Goal: Find specific page/section: Find specific page/section

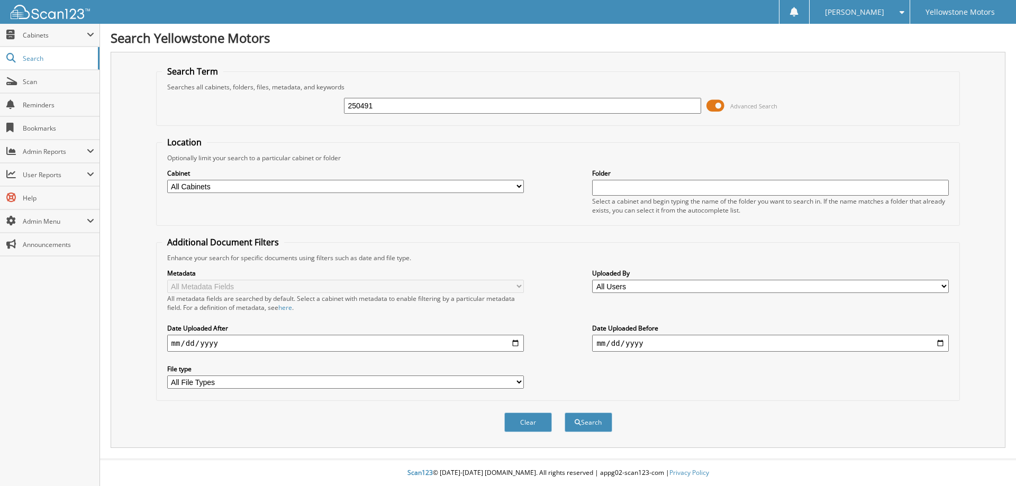
type input "250491"
click at [564, 413] on button "Search" at bounding box center [588, 423] width 48 height 20
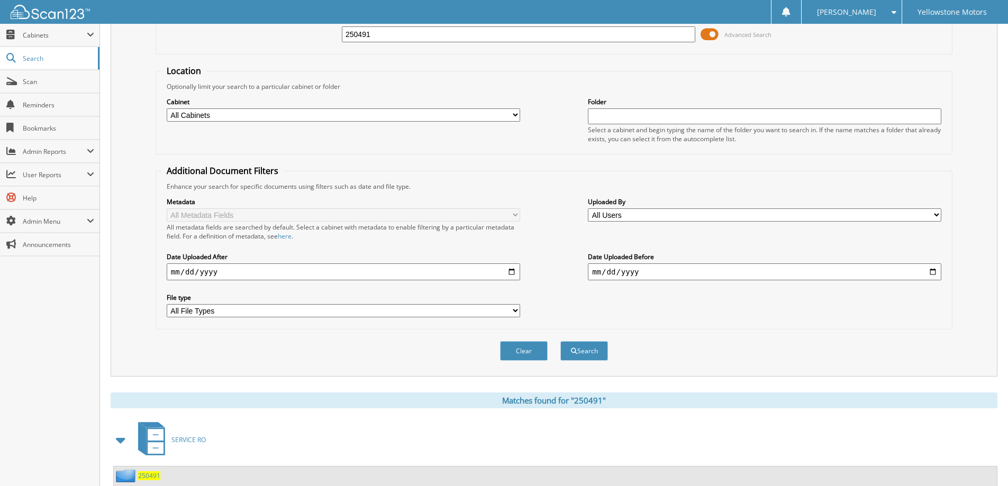
scroll to position [164, 0]
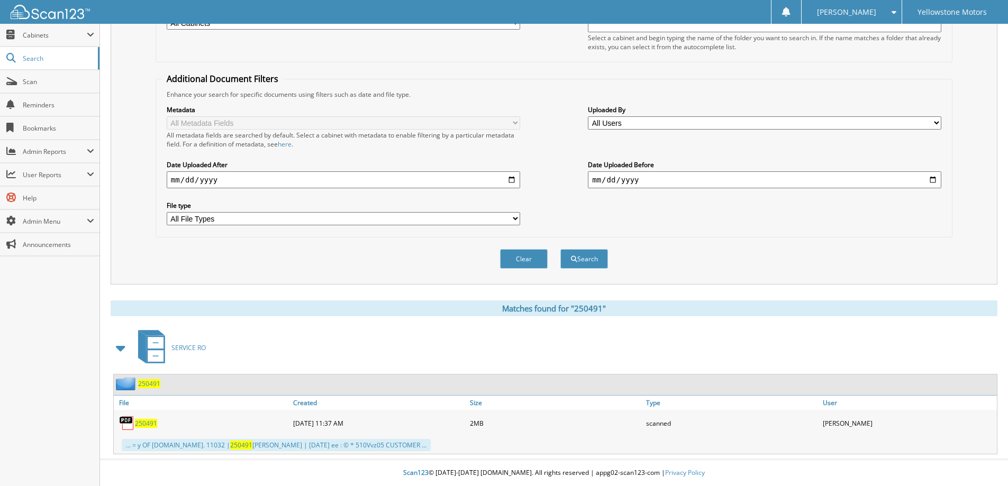
click at [145, 418] on div "250491" at bounding box center [202, 423] width 177 height 21
click at [145, 415] on div "250491" at bounding box center [202, 423] width 177 height 21
click at [146, 419] on span "250491" at bounding box center [146, 423] width 22 height 9
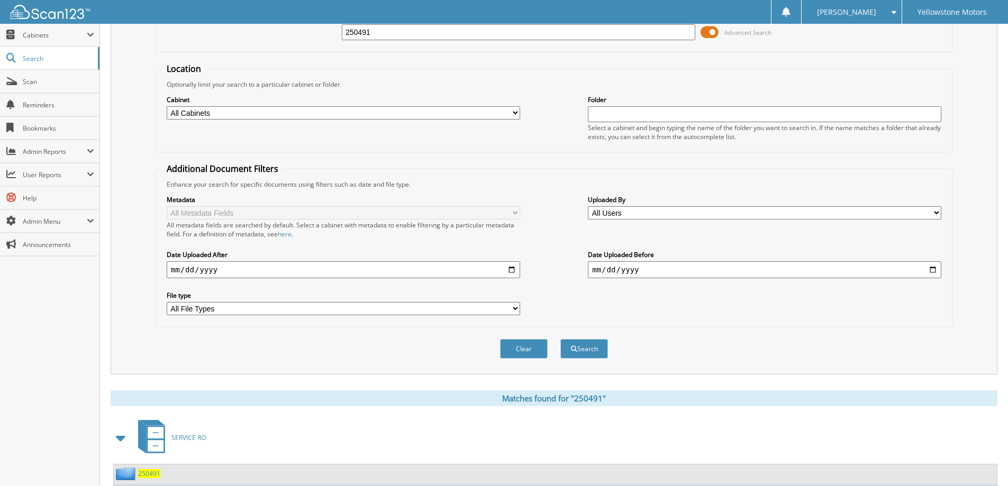
scroll to position [0, 0]
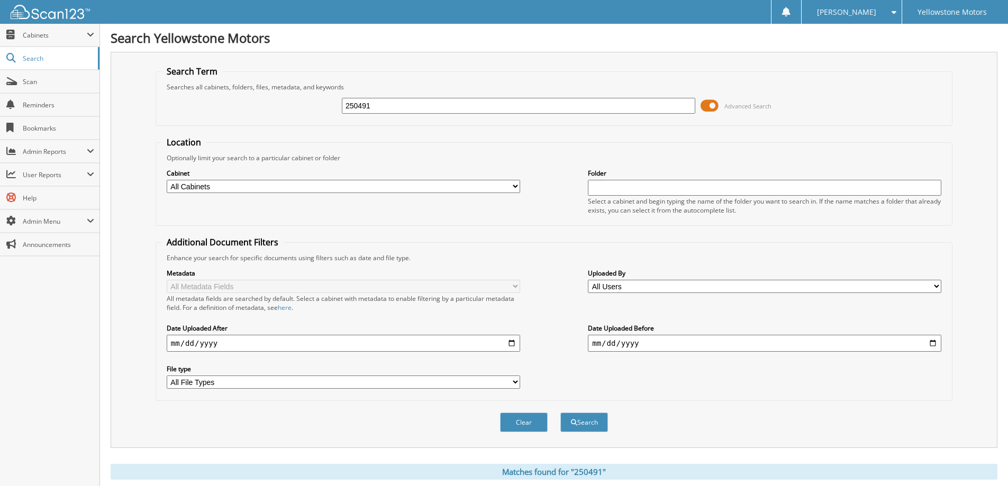
click at [394, 108] on input "250491" at bounding box center [518, 106] width 353 height 16
type input "249926"
click at [560, 413] on button "Search" at bounding box center [584, 423] width 48 height 20
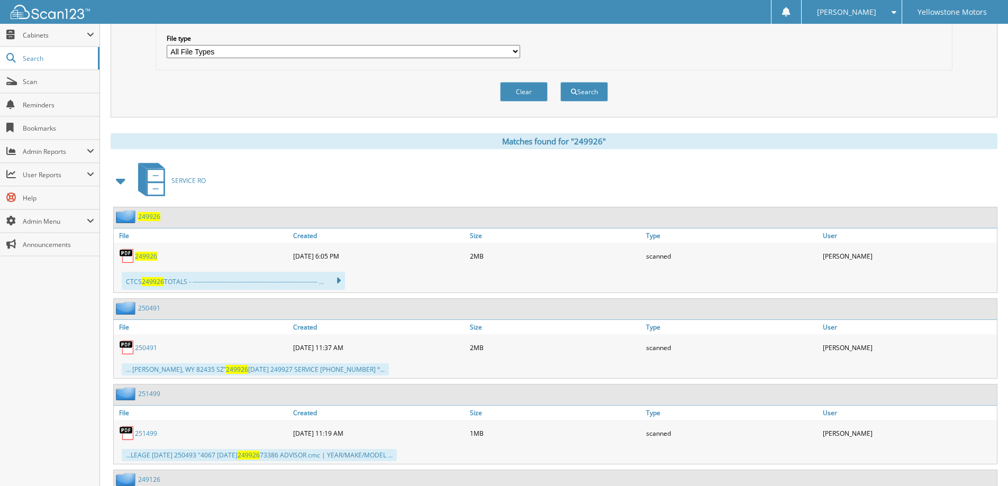
scroll to position [423, 0]
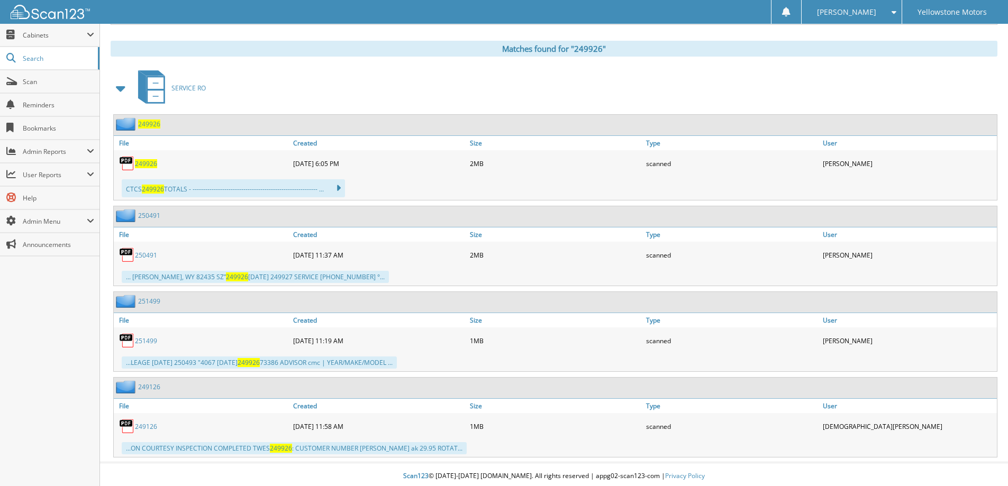
click at [148, 161] on span "249926" at bounding box center [146, 163] width 22 height 9
